Goal: Task Accomplishment & Management: Use online tool/utility

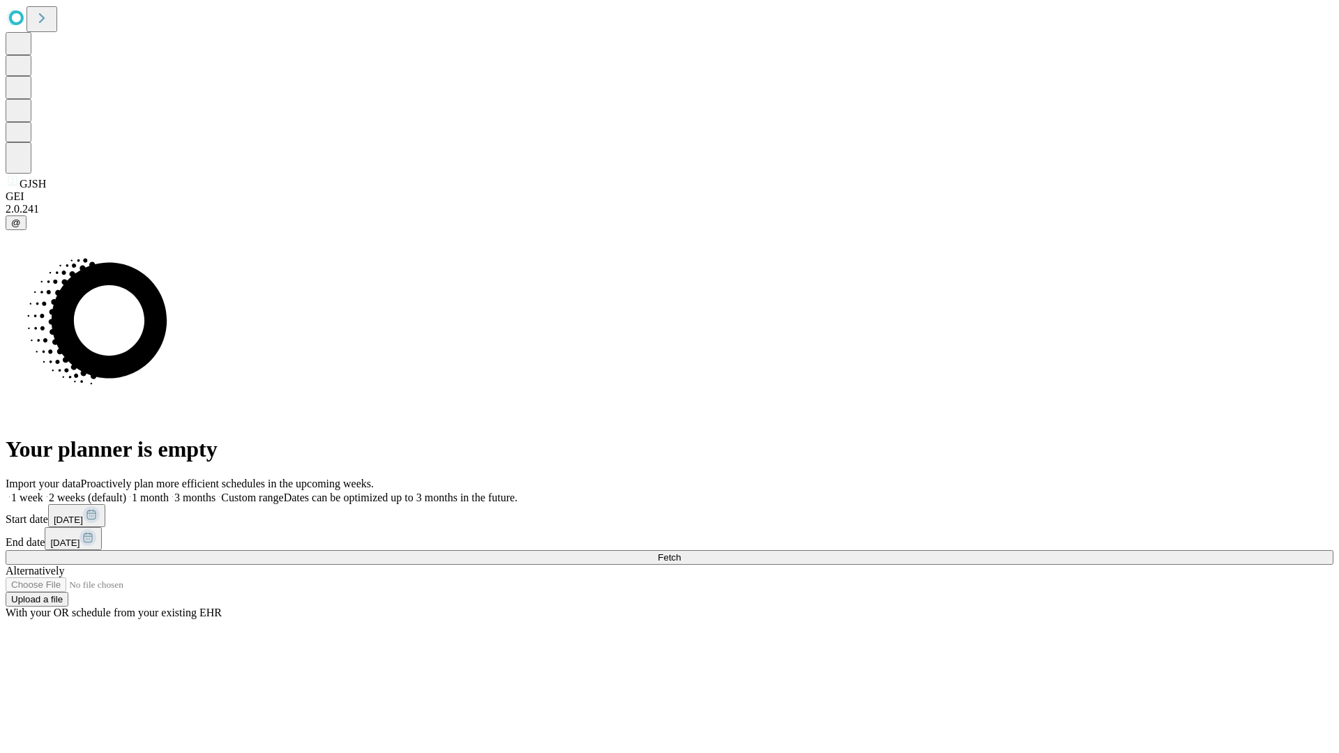
click at [681, 552] on span "Fetch" at bounding box center [669, 557] width 23 height 10
